Goal: Information Seeking & Learning: Find specific fact

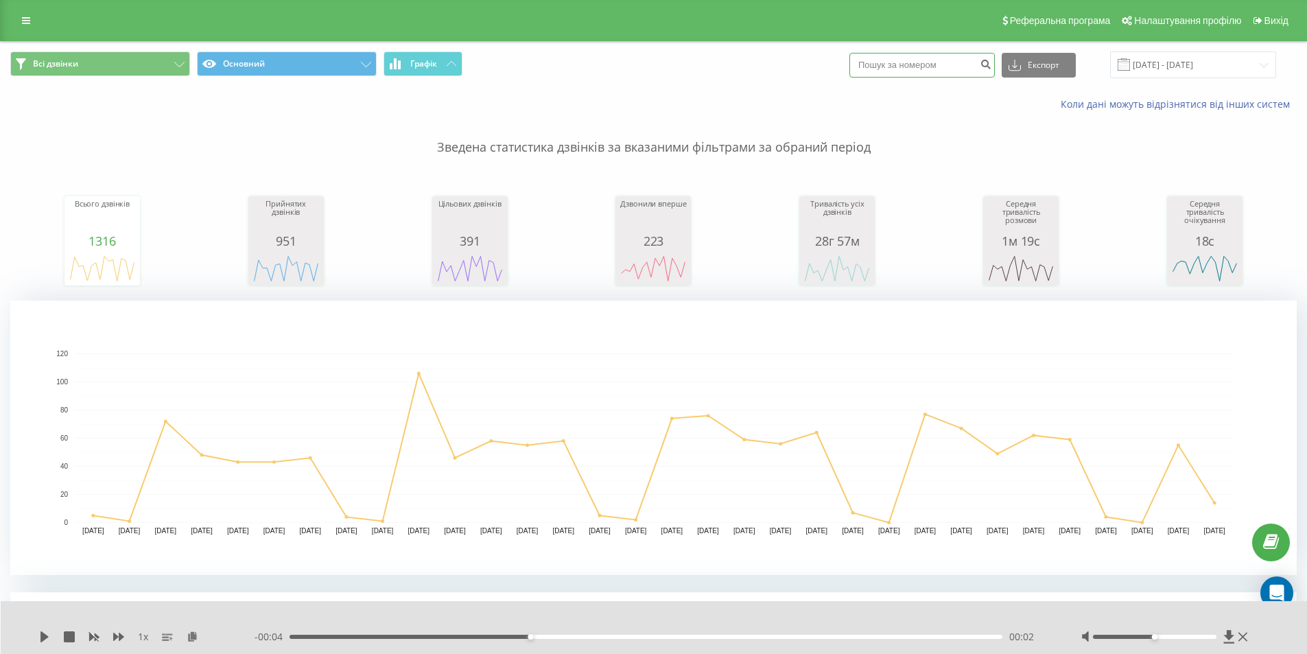
click at [893, 71] on input at bounding box center [921, 65] width 145 height 25
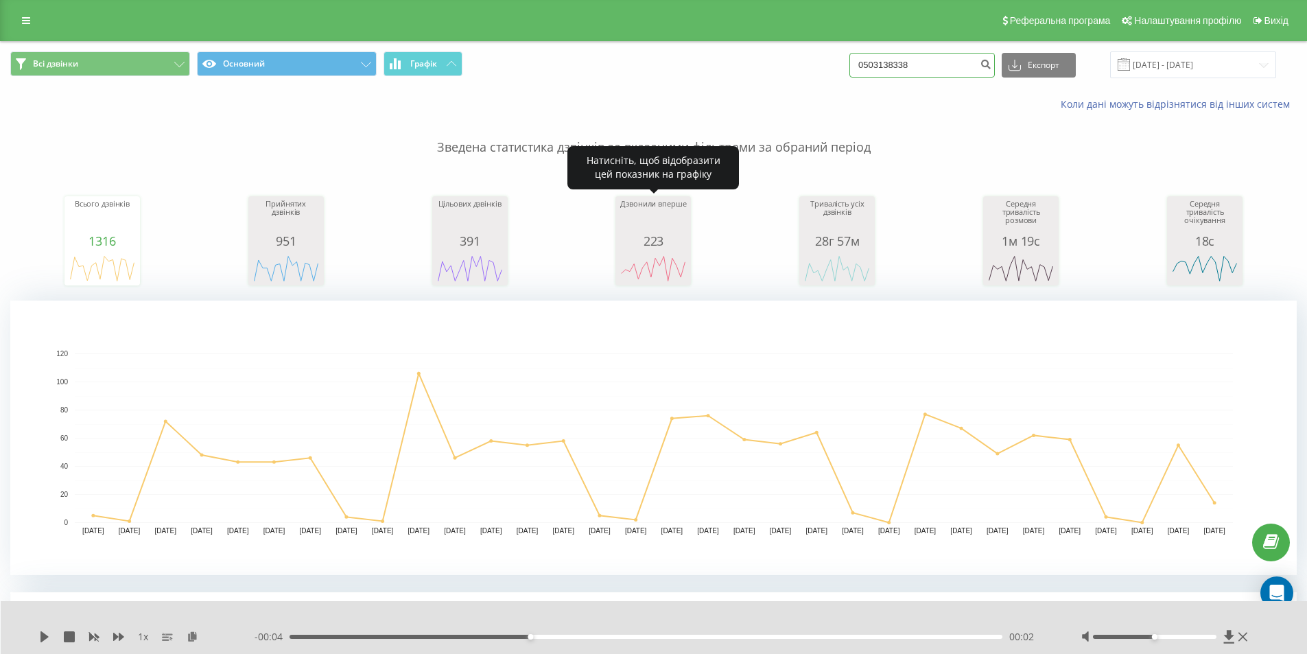
type input "0503138338"
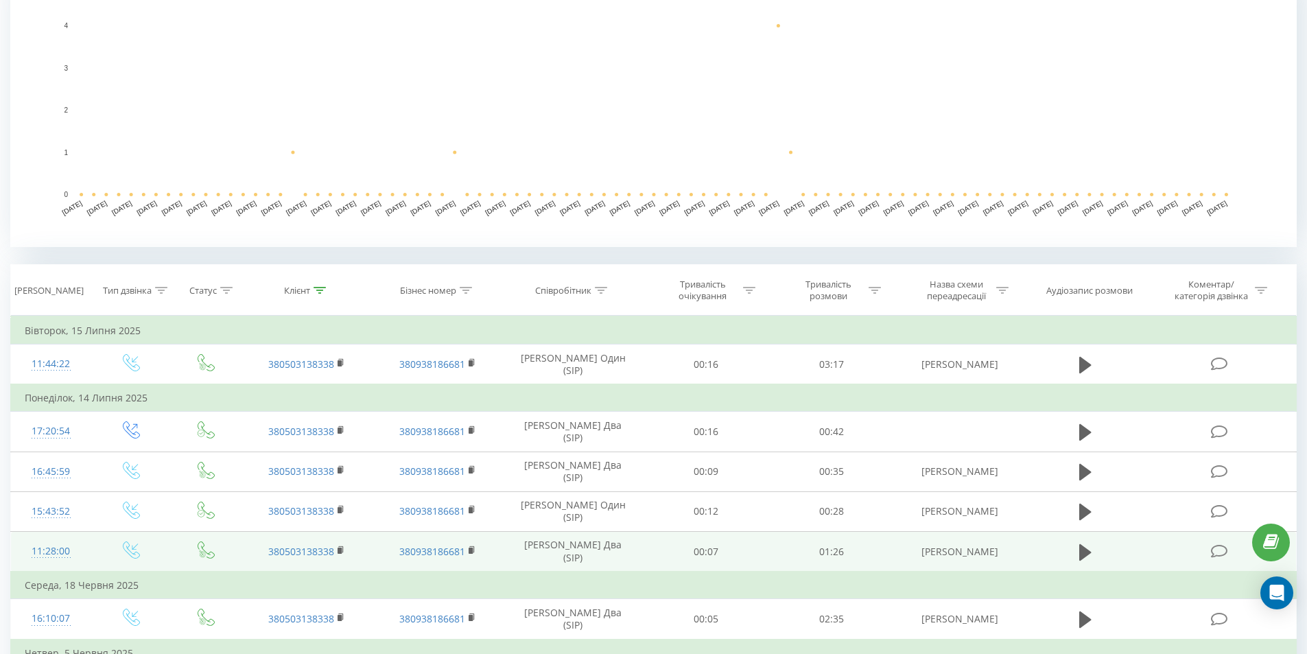
scroll to position [412, 0]
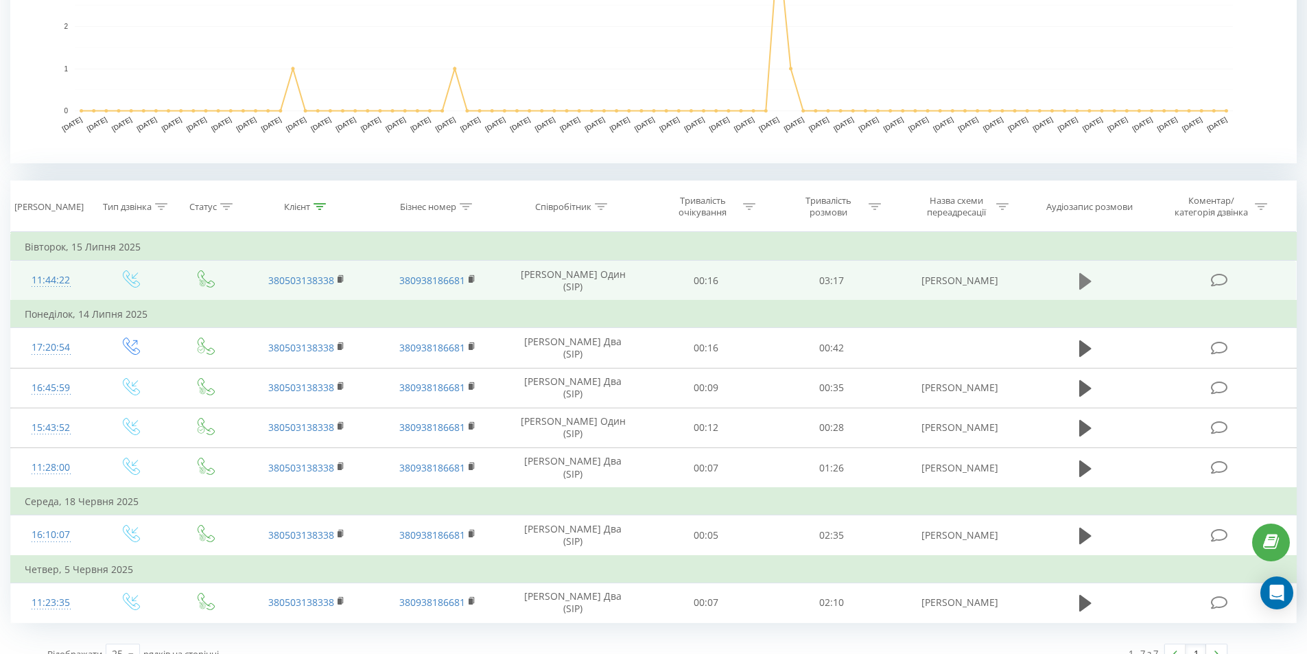
click at [1084, 277] on icon at bounding box center [1085, 280] width 12 height 16
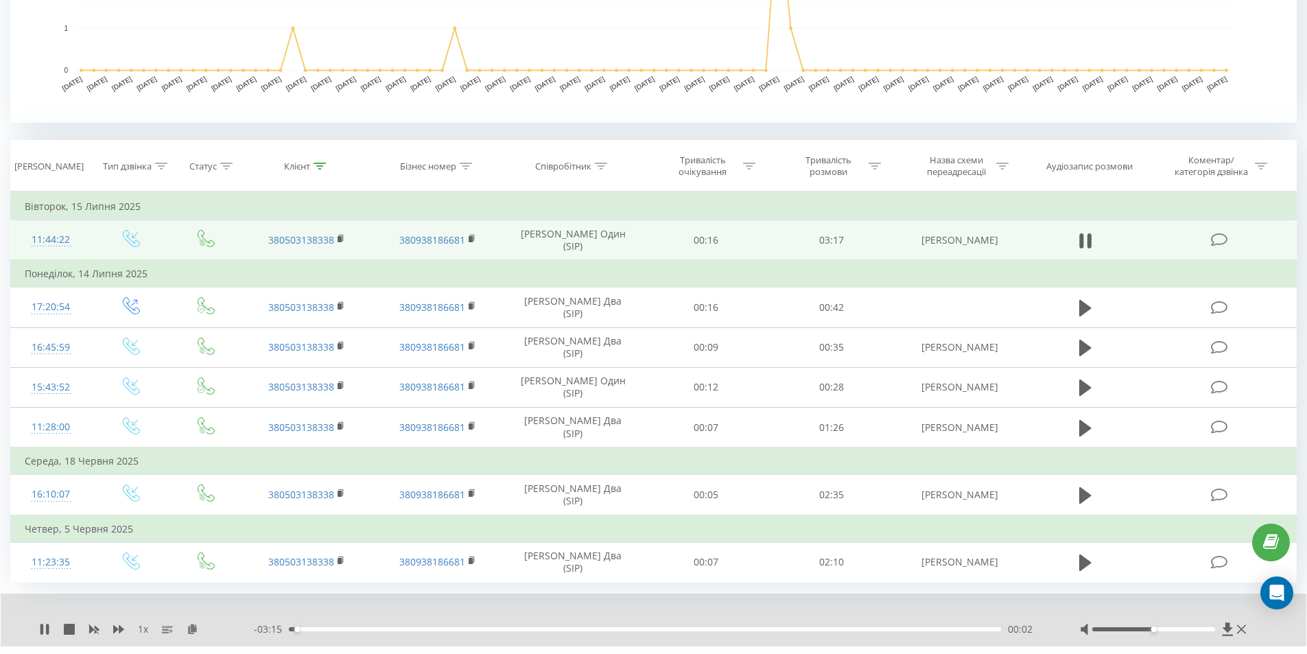
scroll to position [485, 0]
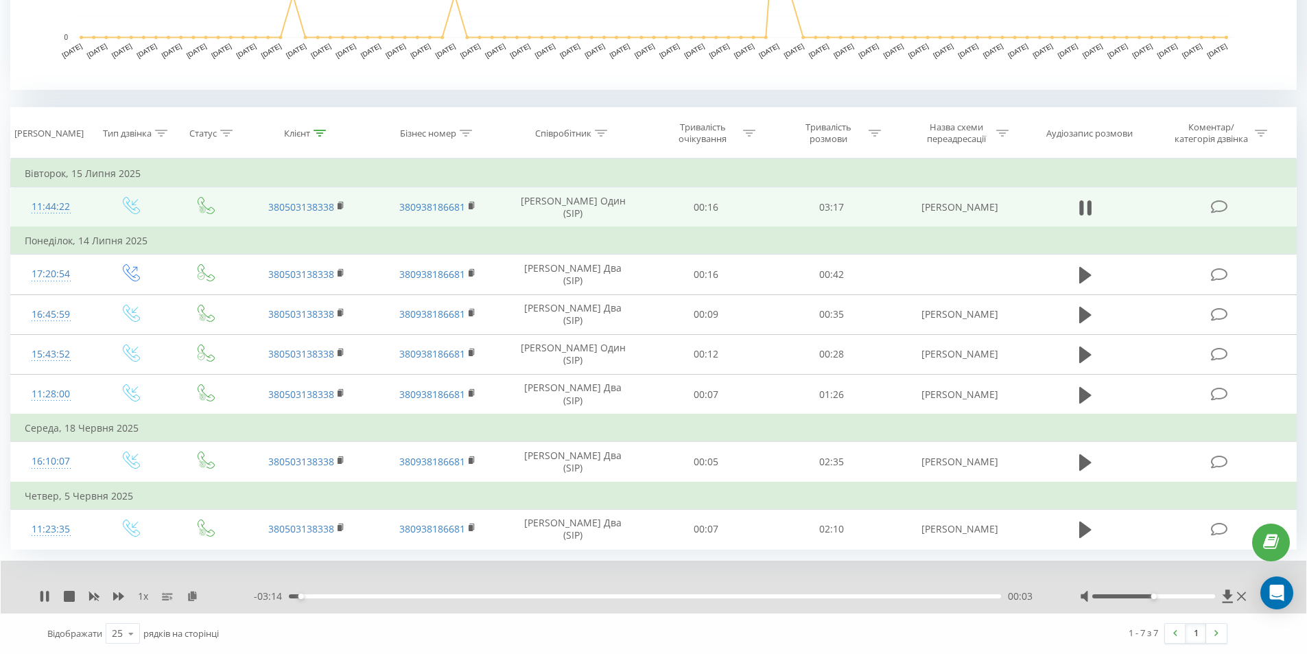
drag, startPoint x: 1157, startPoint y: 593, endPoint x: 1171, endPoint y: 598, distance: 15.2
click at [1205, 593] on div at bounding box center [1164, 596] width 169 height 14
drag, startPoint x: 1153, startPoint y: 598, endPoint x: 1211, endPoint y: 602, distance: 57.8
click at [1211, 602] on div at bounding box center [1164, 596] width 169 height 14
click at [555, 598] on div "- 03:12 00:05 00:05" at bounding box center [650, 596] width 792 height 14
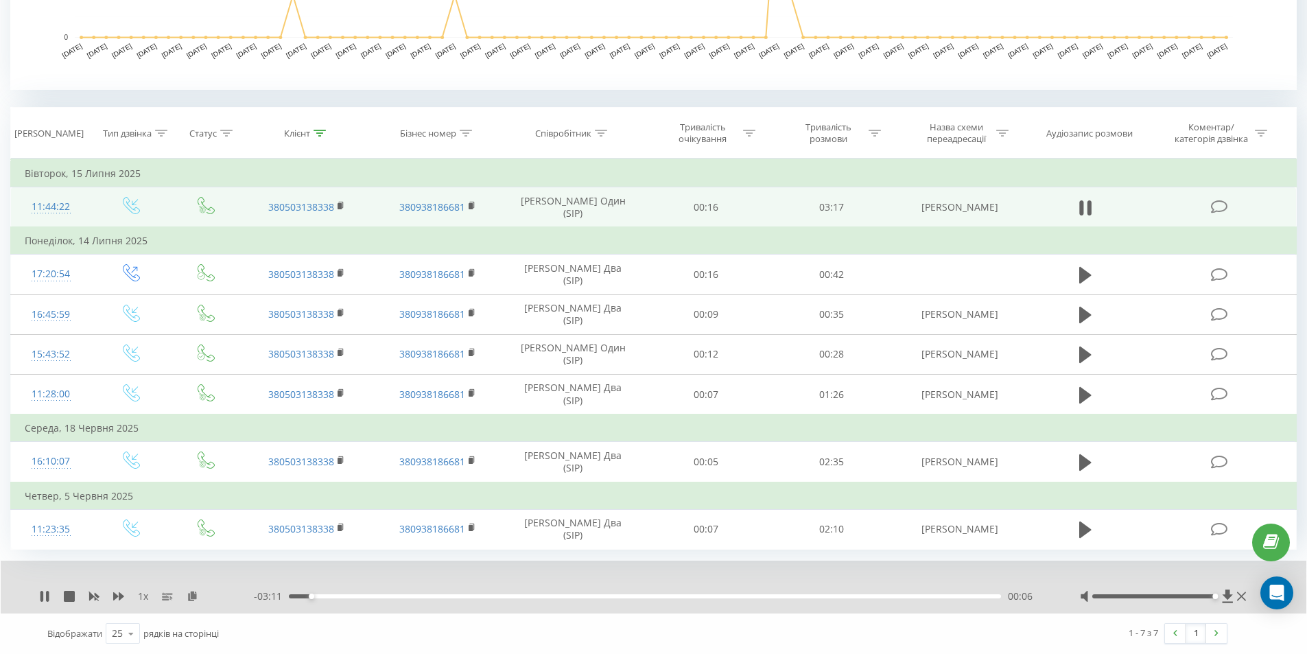
click at [550, 595] on div "00:06" at bounding box center [645, 596] width 712 height 4
click at [695, 594] on div "01:16" at bounding box center [645, 596] width 712 height 4
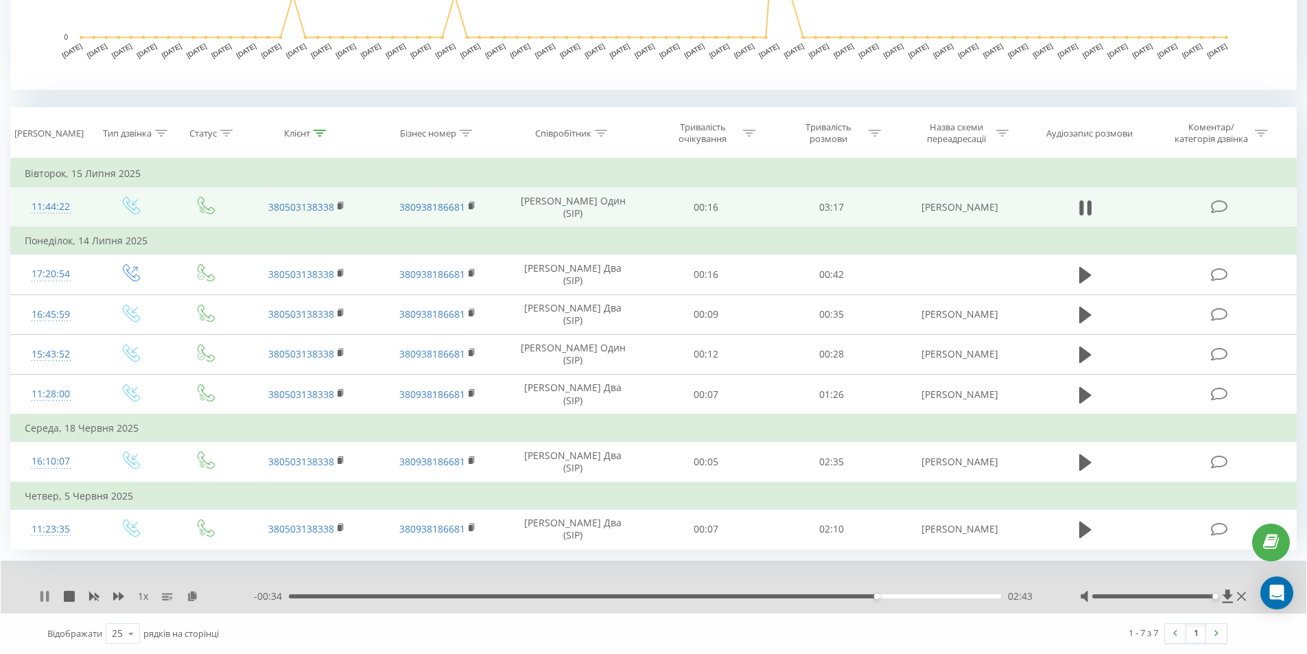
click at [45, 596] on icon at bounding box center [44, 596] width 11 height 11
